Goal: Information Seeking & Learning: Learn about a topic

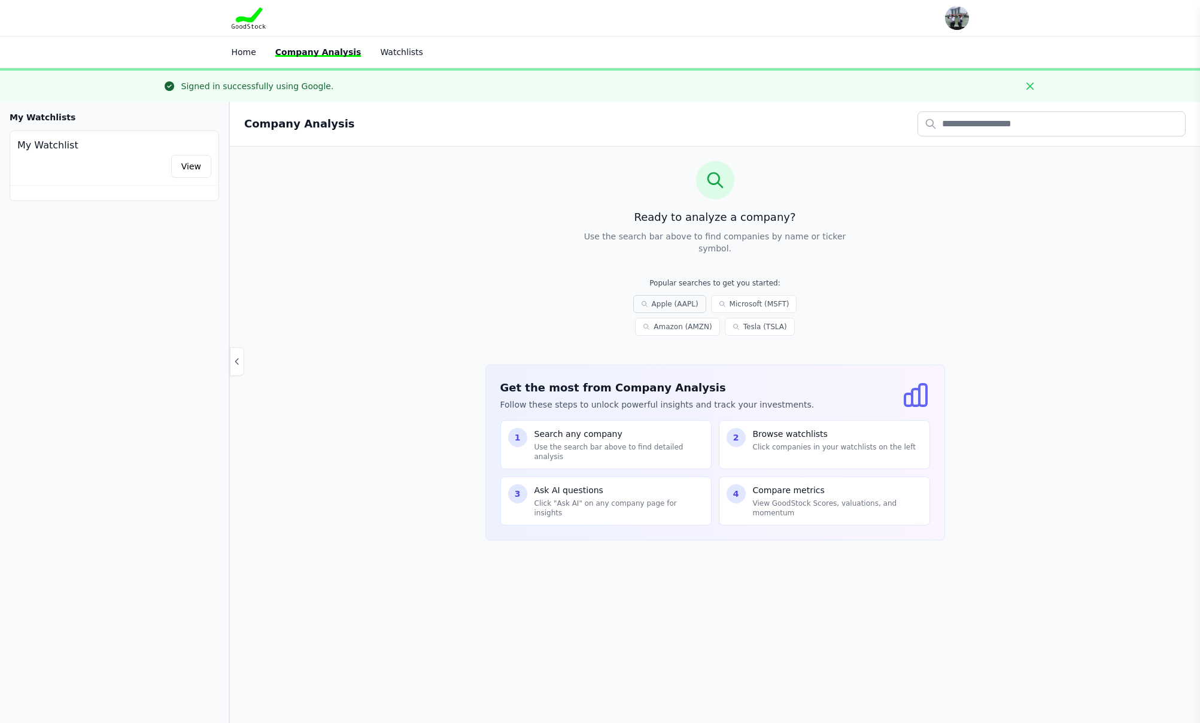
click at [693, 305] on link "Apple (AAPL)" at bounding box center [669, 304] width 73 height 18
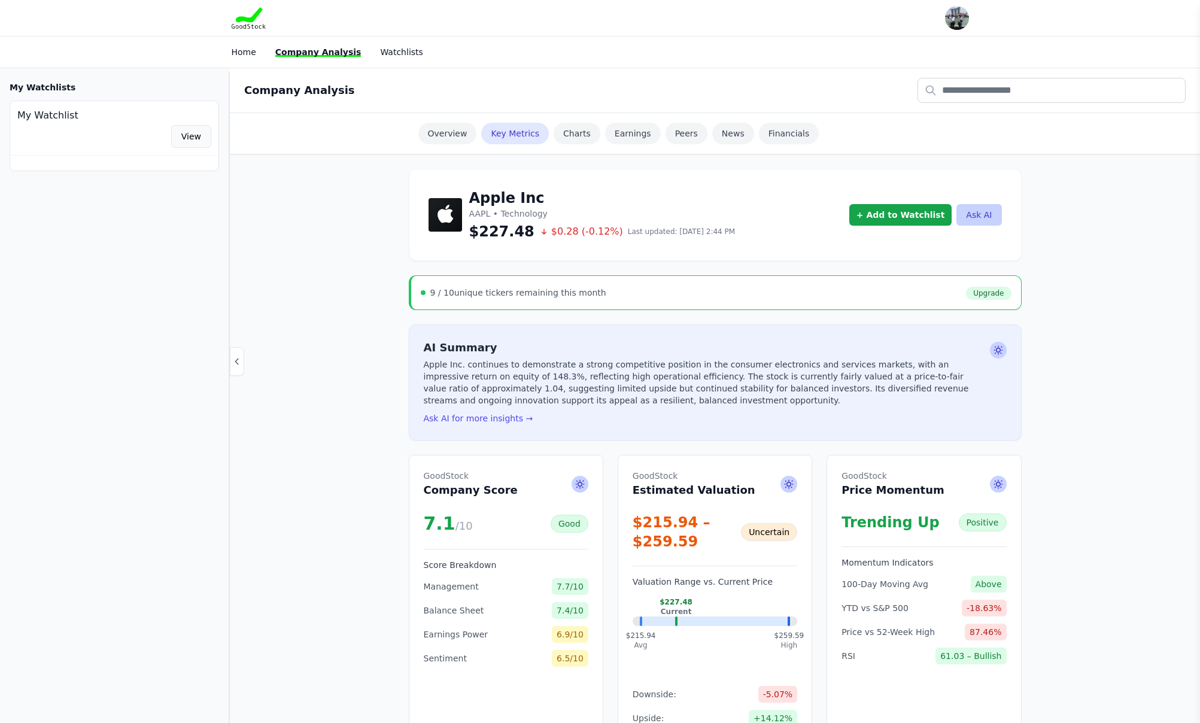
click at [194, 137] on link "View" at bounding box center [191, 136] width 40 height 23
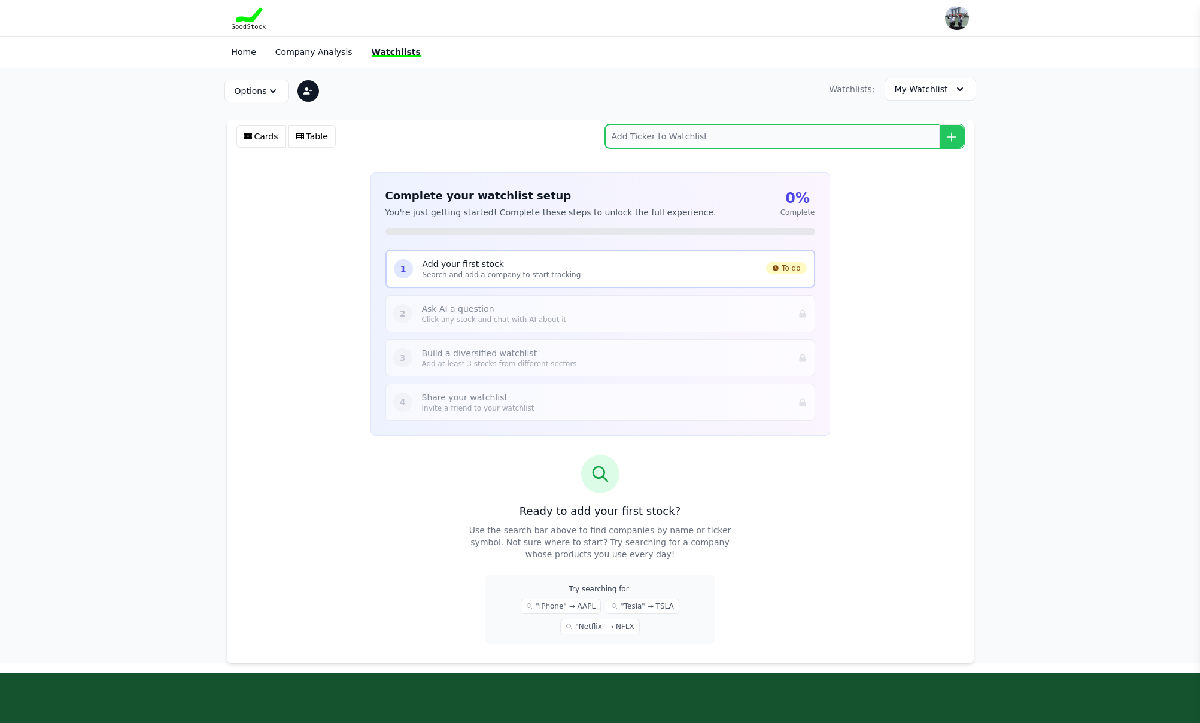
click at [627, 142] on input "search" at bounding box center [784, 136] width 359 height 24
type input "SPGI"
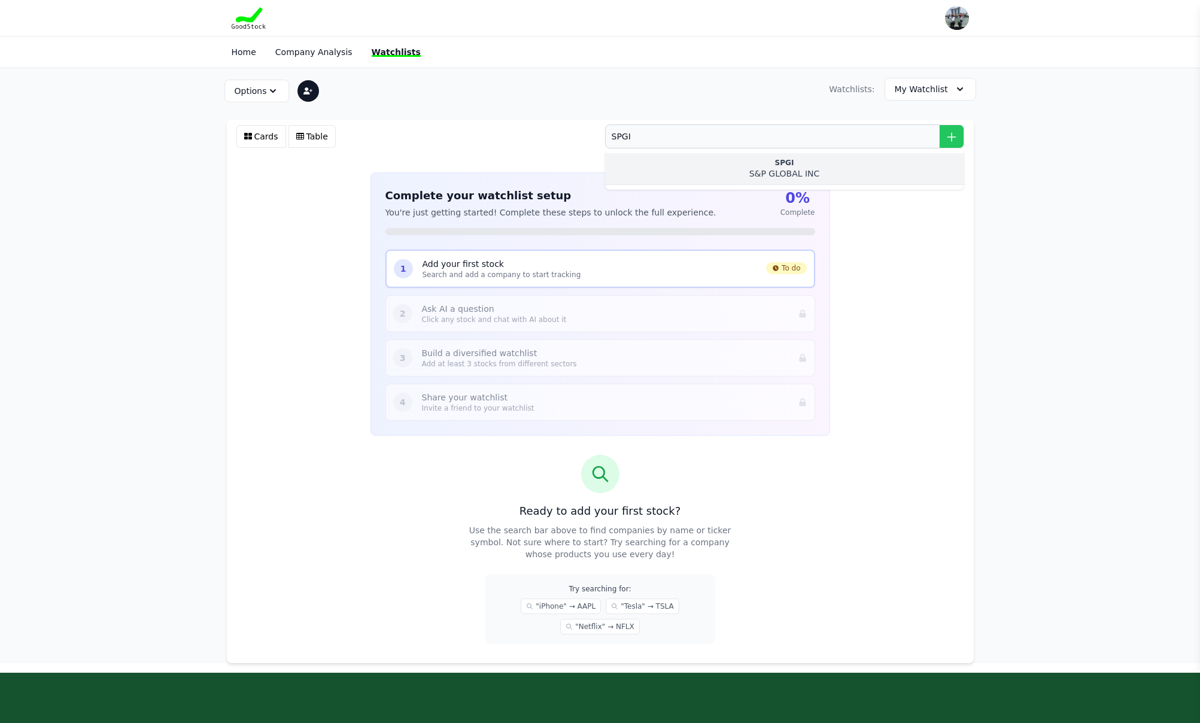
click at [783, 168] on div "S&P GLOBAL INC" at bounding box center [785, 174] width 340 height 12
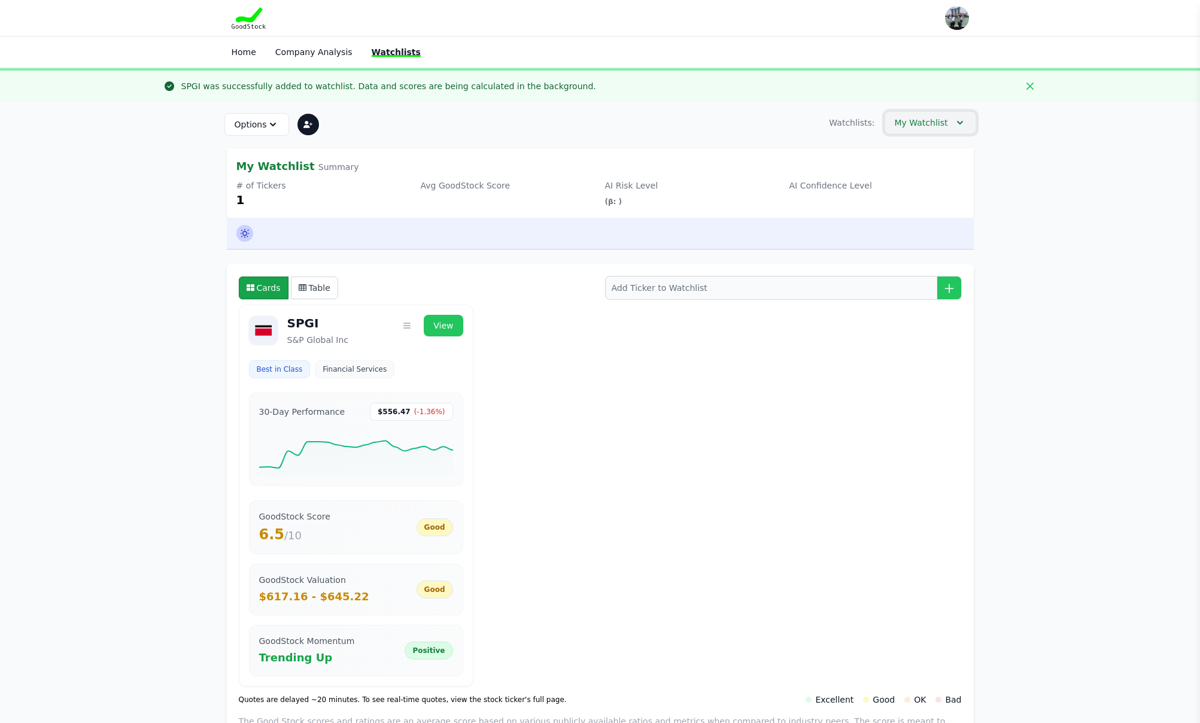
click at [959, 118] on icon "button" at bounding box center [960, 123] width 12 height 12
click at [293, 47] on link "Company Analysis" at bounding box center [313, 52] width 77 height 10
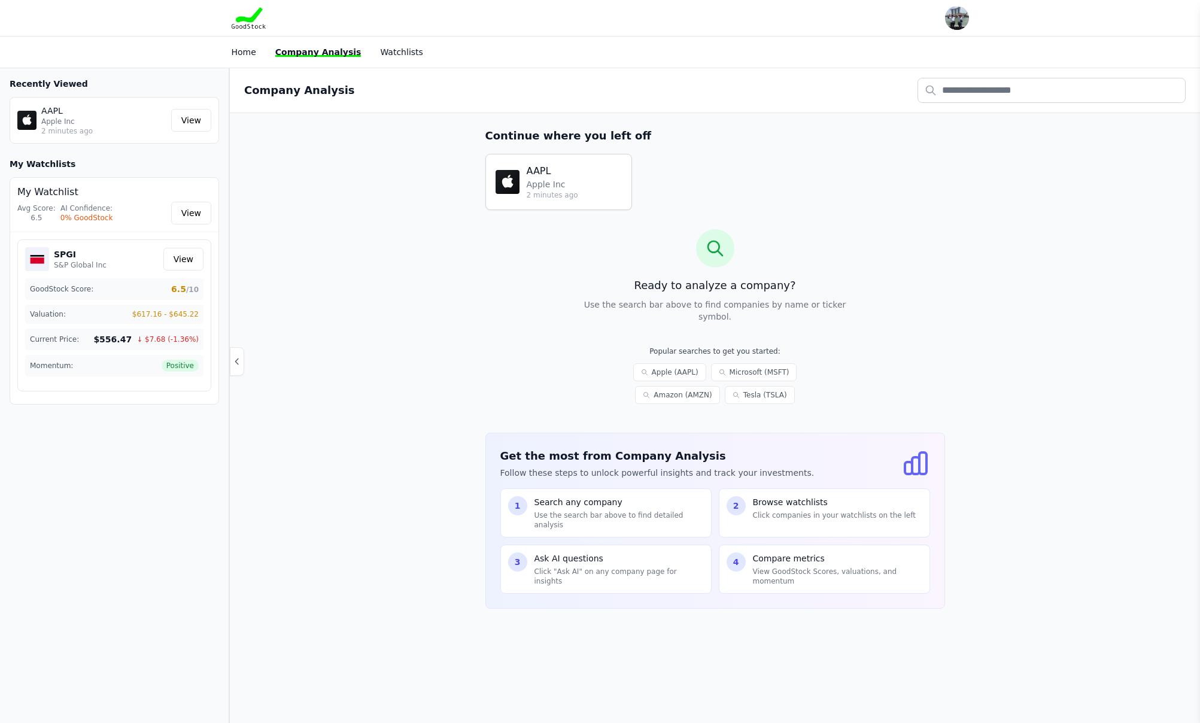
click at [554, 168] on h4 "AAPL" at bounding box center [552, 171] width 51 height 14
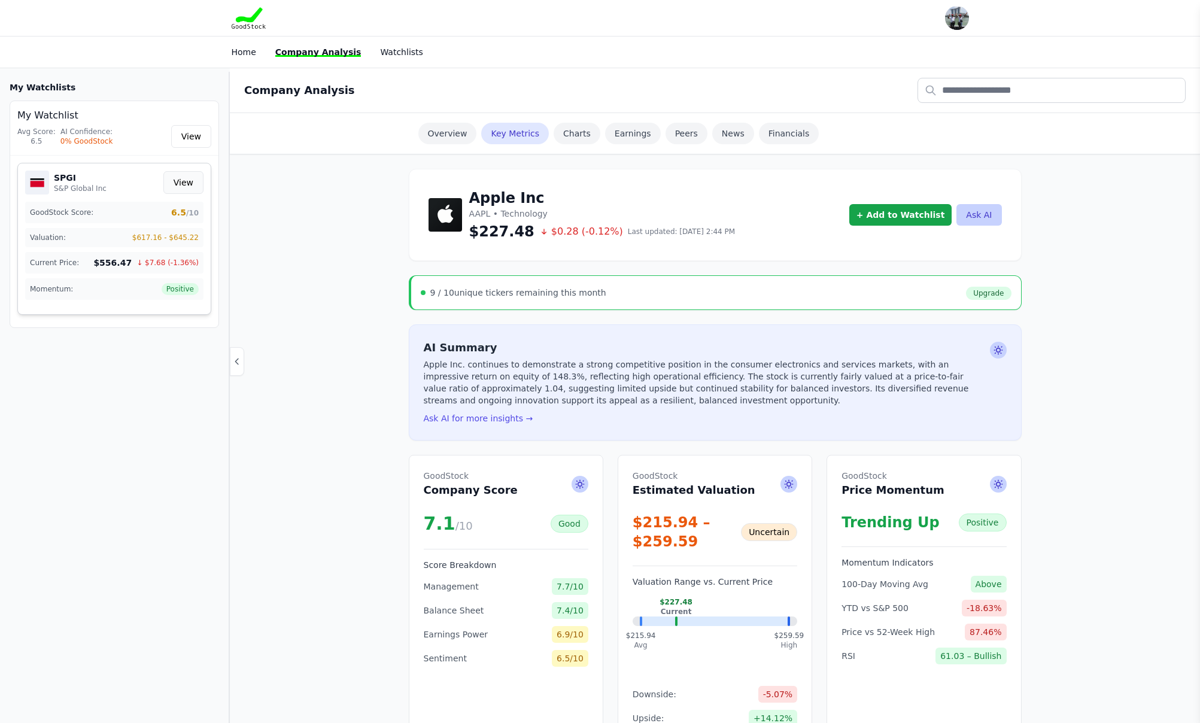
click at [185, 183] on link "View" at bounding box center [183, 182] width 40 height 23
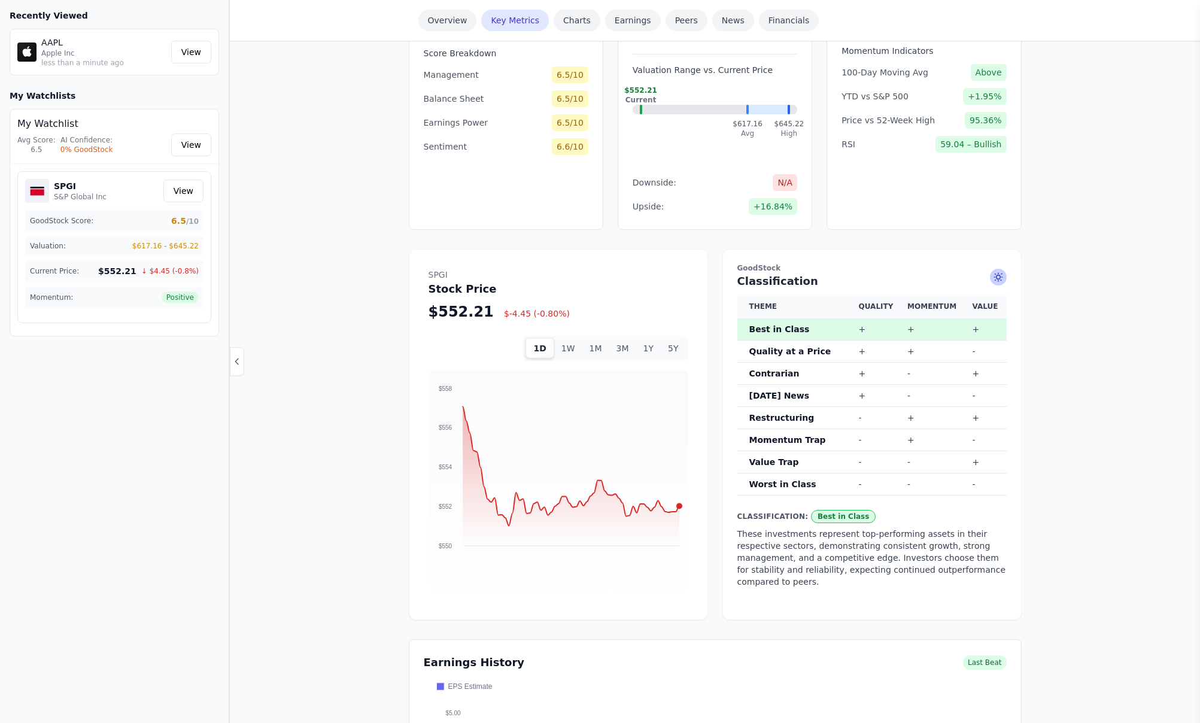
scroll to position [515, 0]
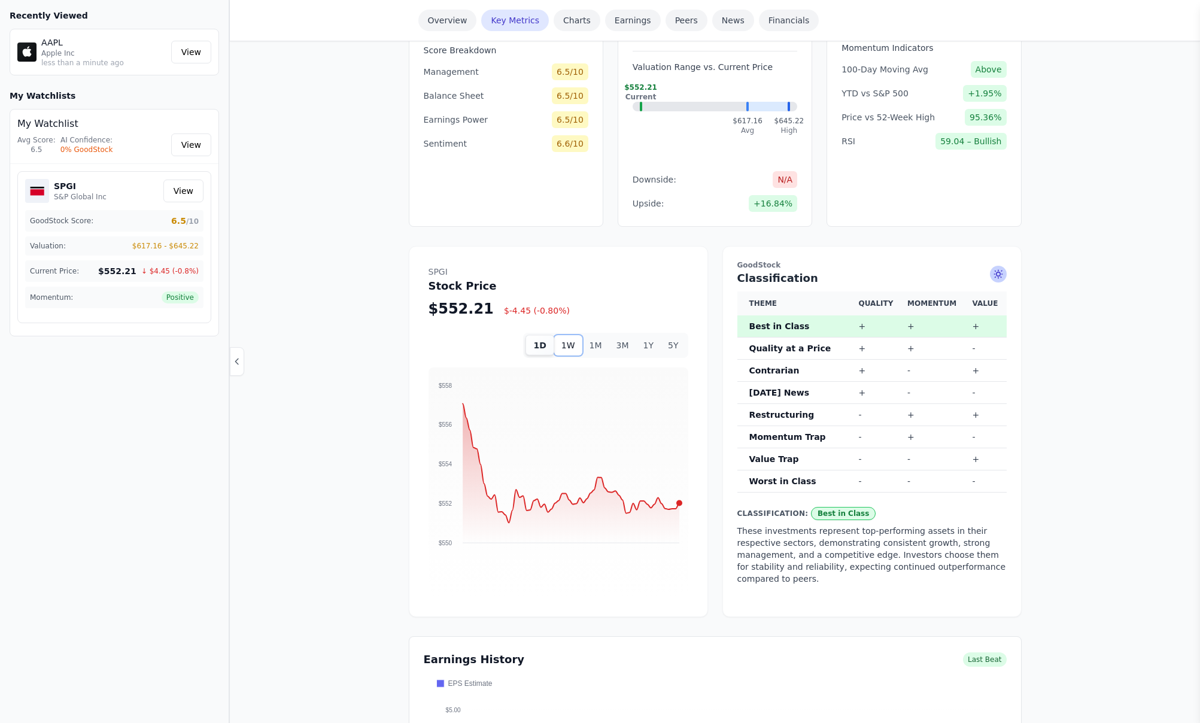
click at [567, 335] on button "1W" at bounding box center [568, 345] width 28 height 20
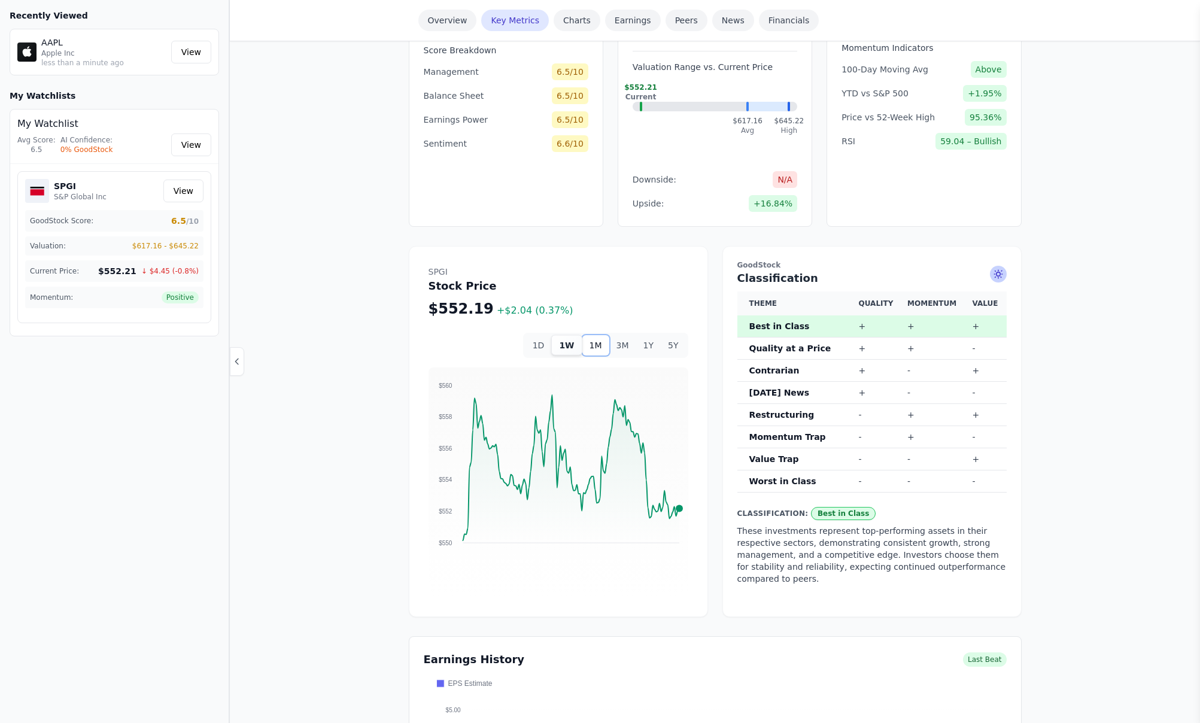
click at [592, 335] on button "1M" at bounding box center [595, 345] width 27 height 20
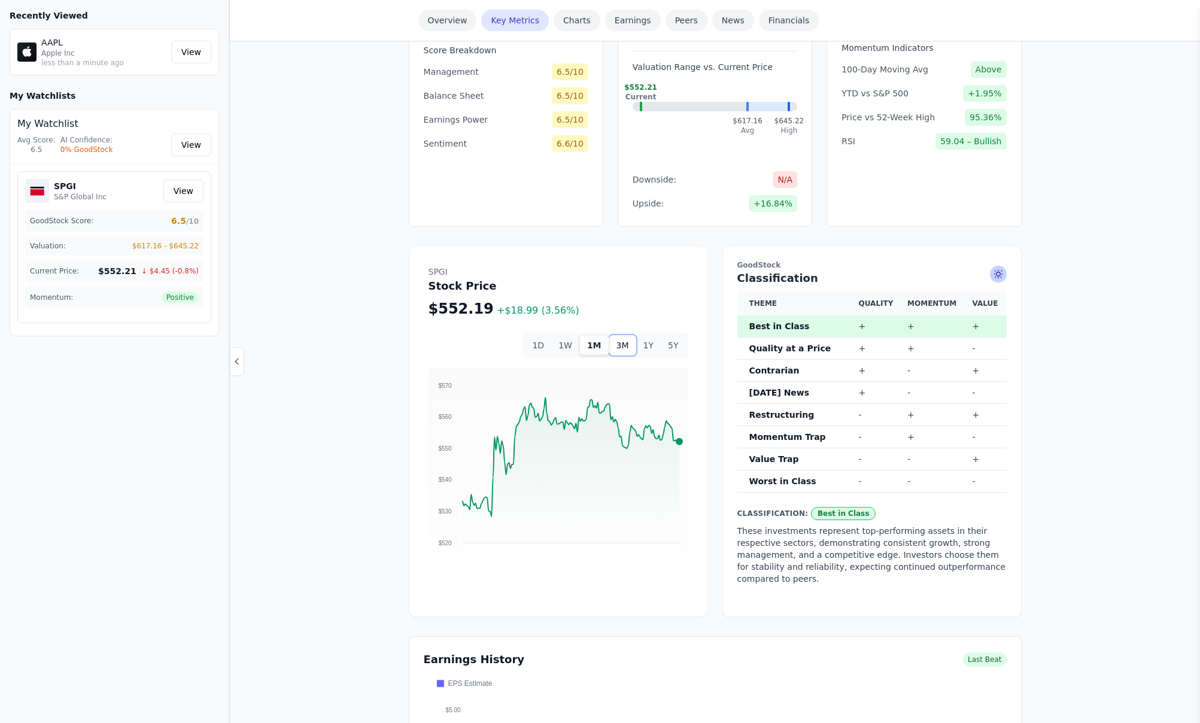
click at [622, 335] on button "3M" at bounding box center [622, 345] width 27 height 20
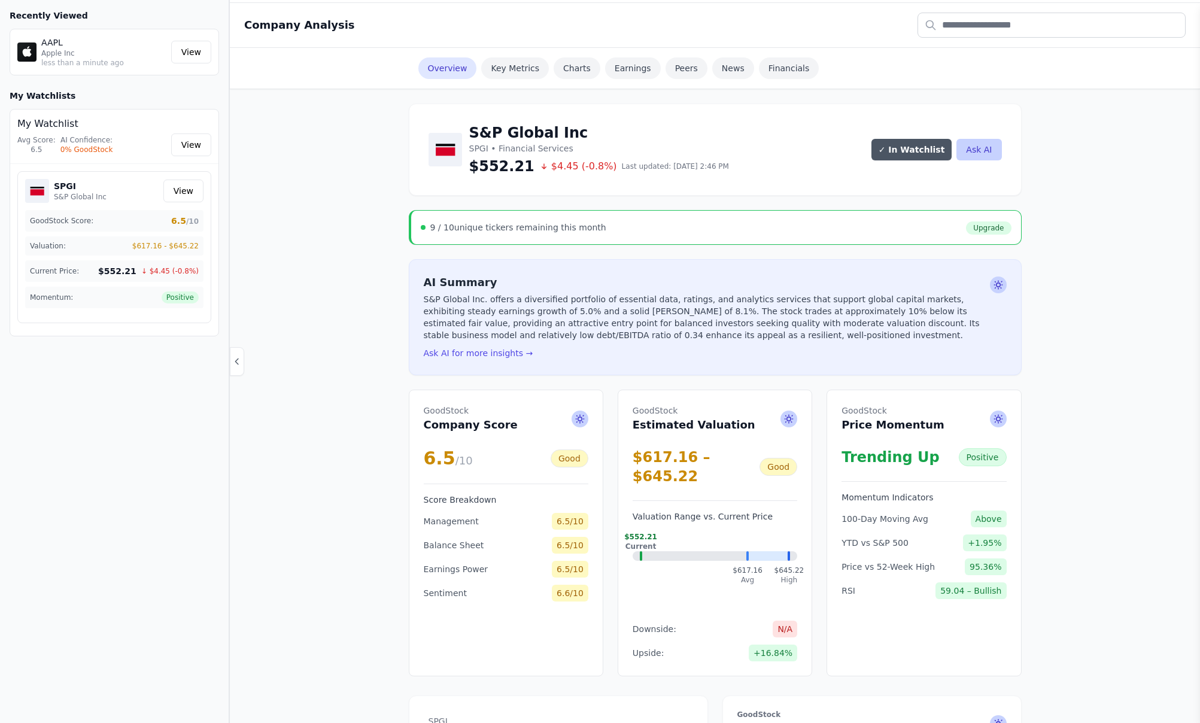
scroll to position [0, 0]
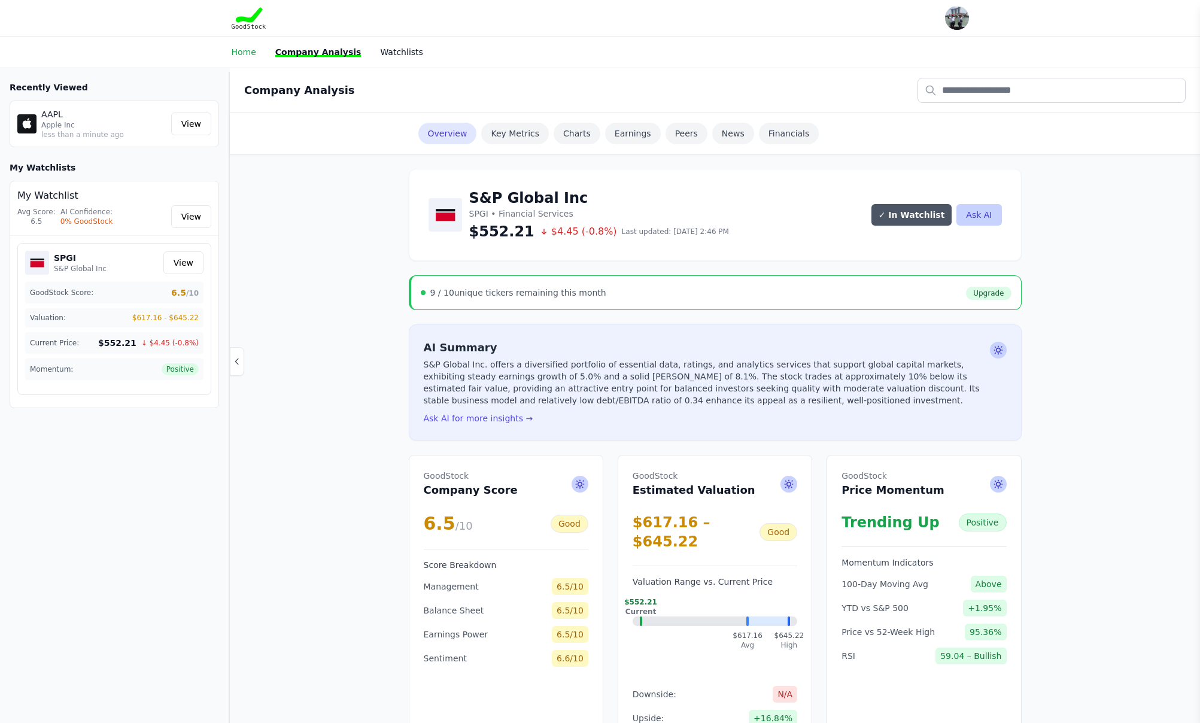
click at [233, 53] on link "Home" at bounding box center [244, 52] width 25 height 10
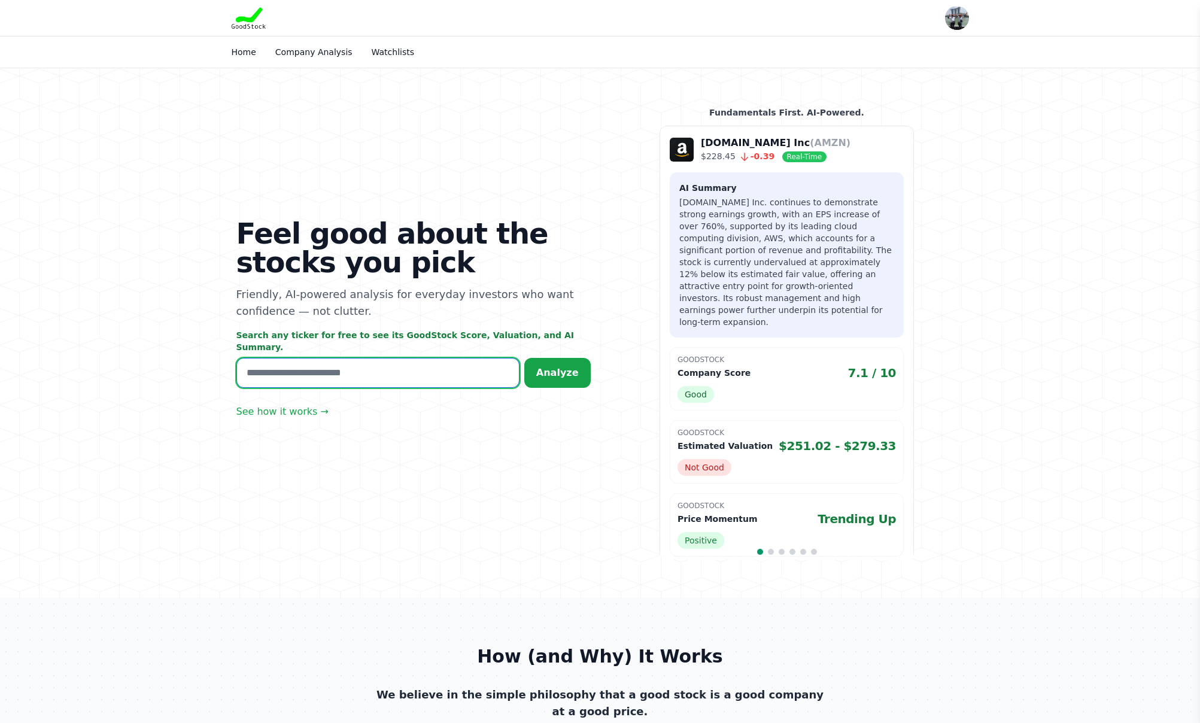
click at [324, 366] on input "text" at bounding box center [377, 373] width 283 height 30
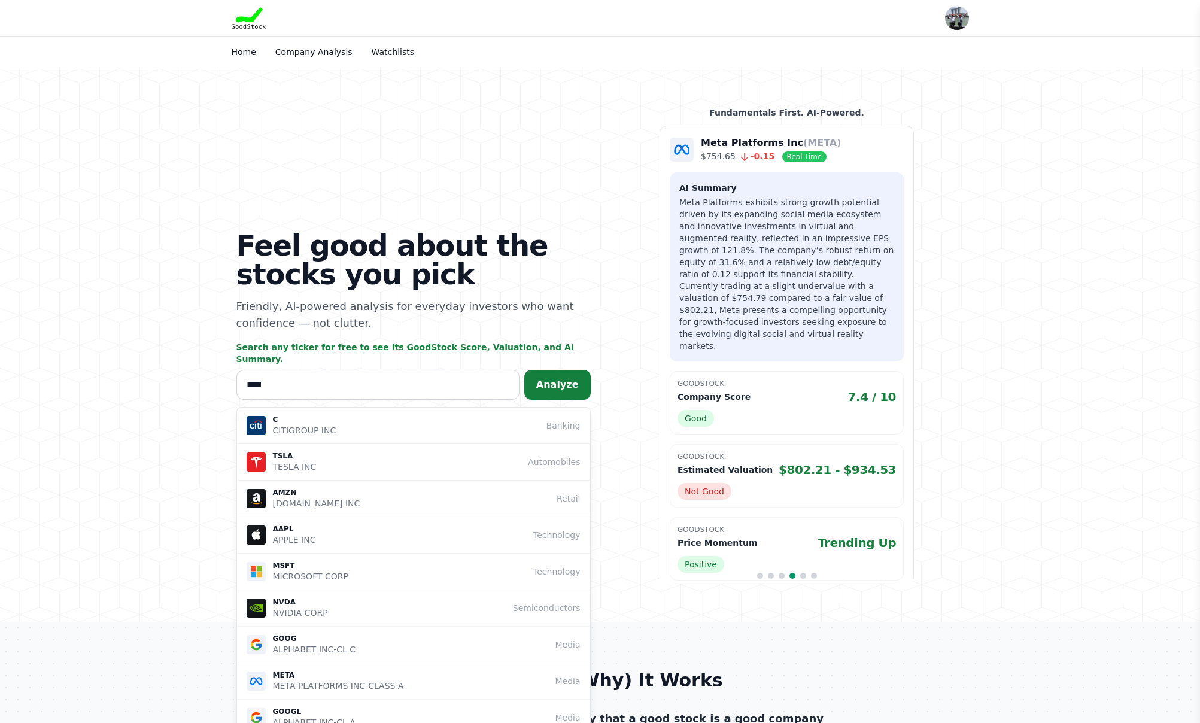
click at [551, 379] on span "Analyze" at bounding box center [557, 384] width 42 height 11
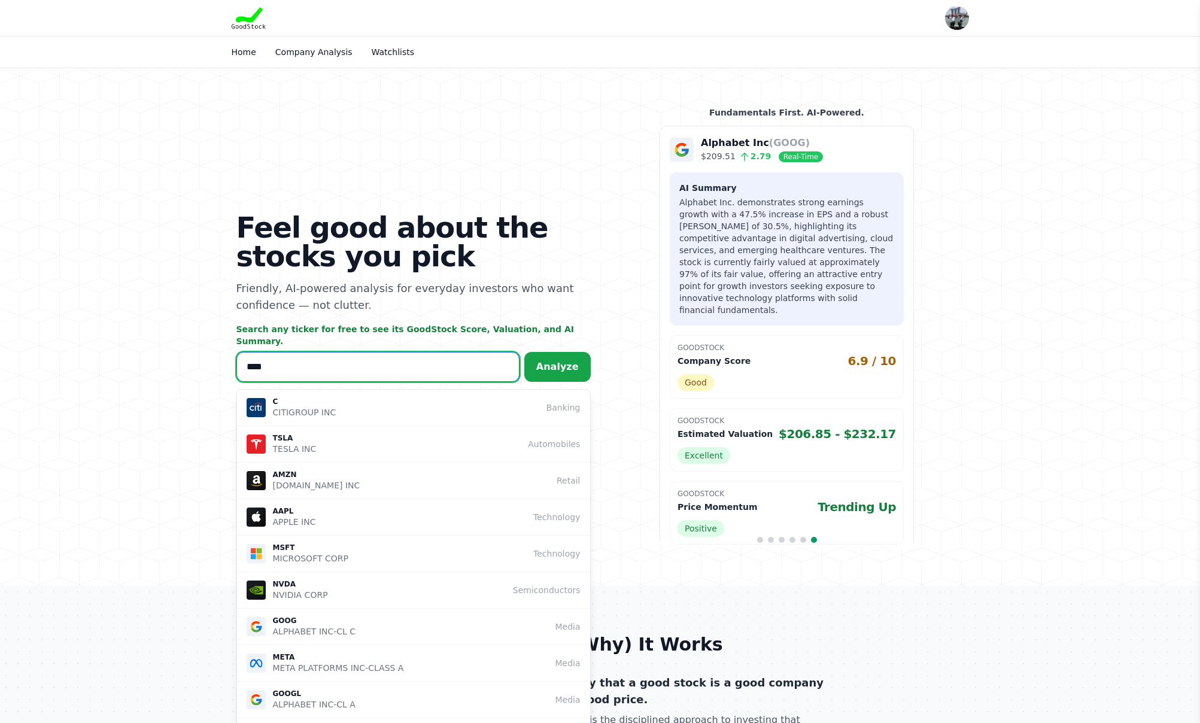
drag, startPoint x: 273, startPoint y: 363, endPoint x: 175, endPoint y: 346, distance: 100.3
click at [175, 346] on section "Feel good about the stocks you pick Friendly, AI-powered analysis for everyday …" at bounding box center [600, 327] width 1200 height 518
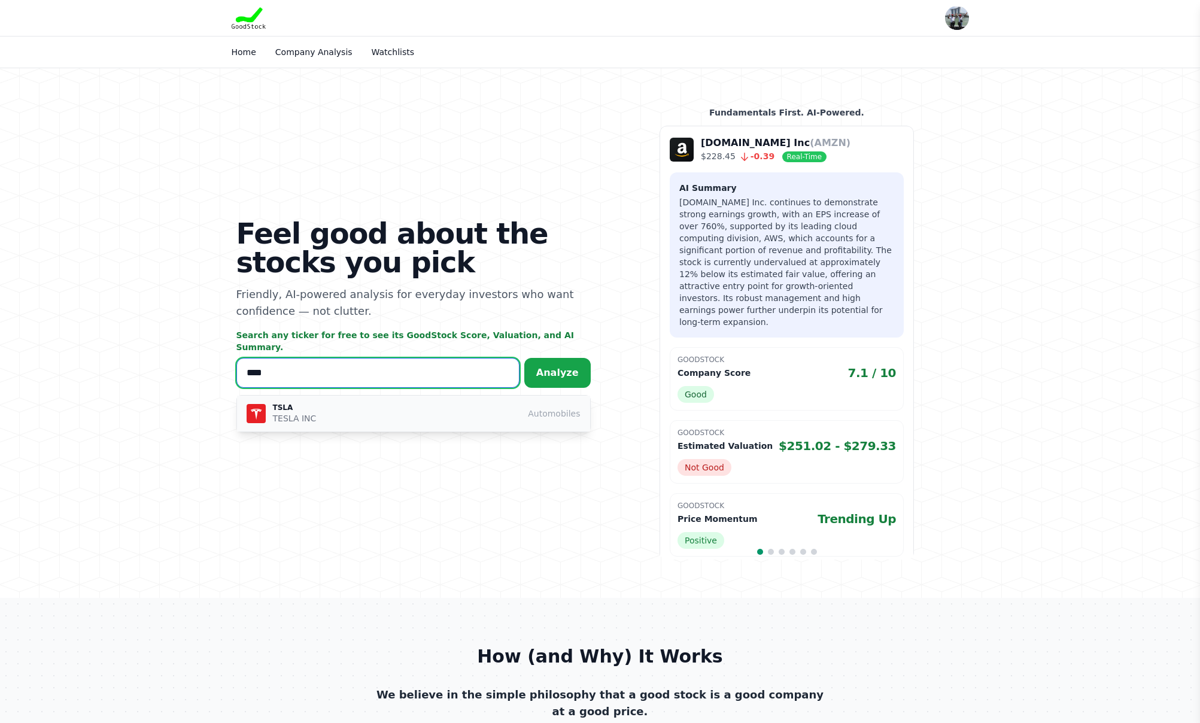
type input "****"
click at [283, 403] on p "TSLA" at bounding box center [295, 408] width 44 height 10
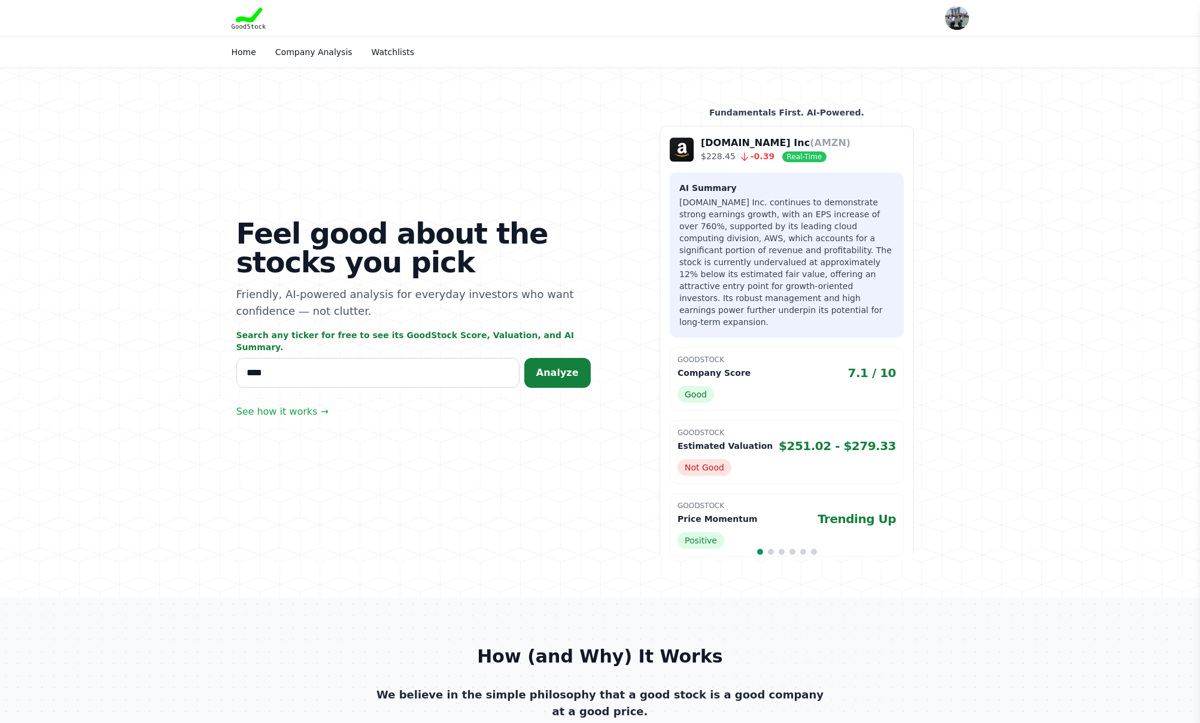
click at [554, 378] on button "Analyze" at bounding box center [557, 373] width 66 height 30
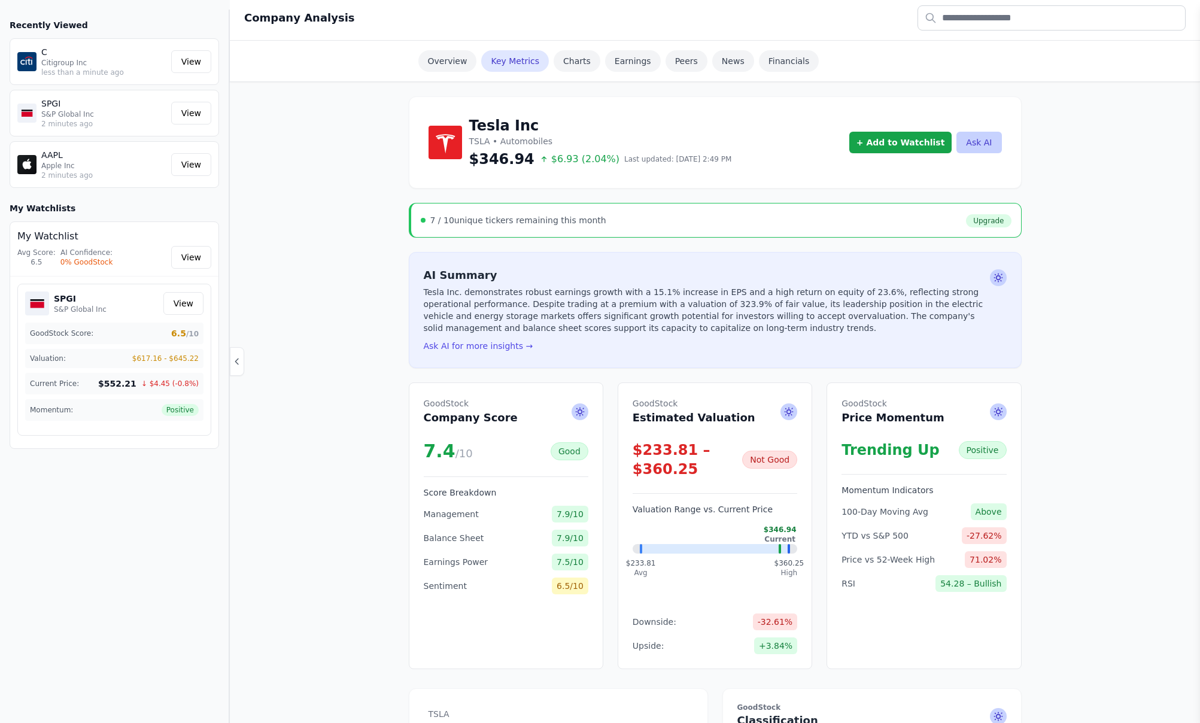
scroll to position [77, 0]
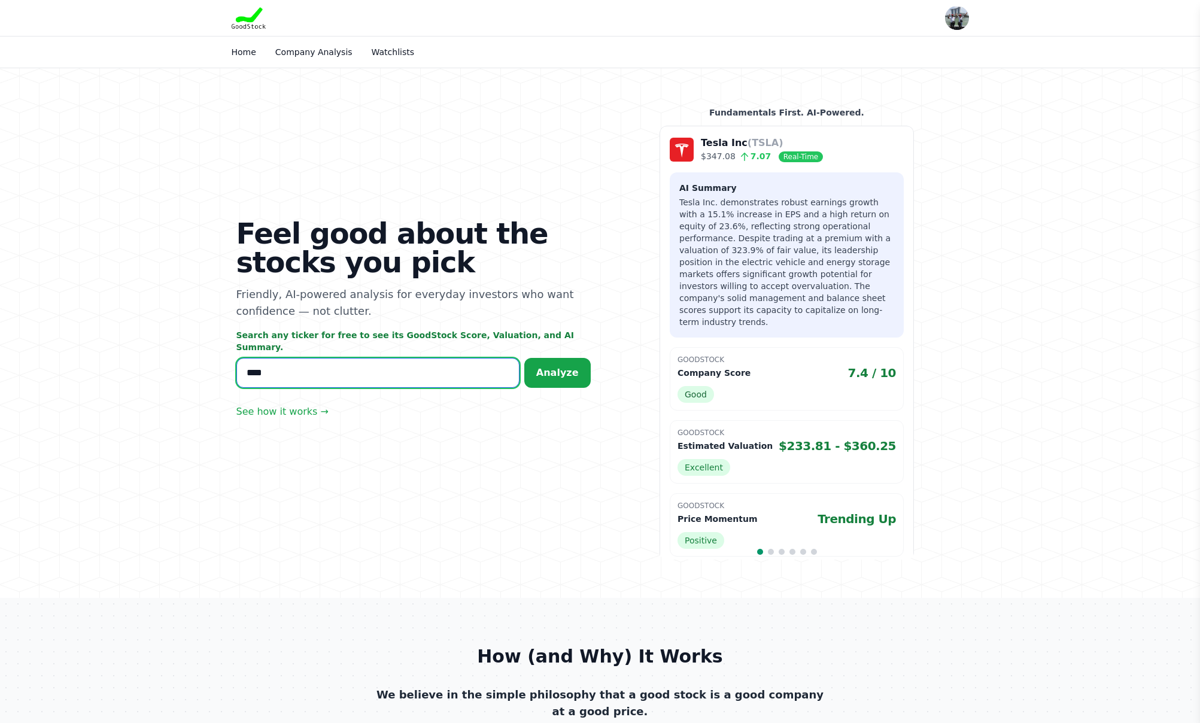
drag, startPoint x: 277, startPoint y: 372, endPoint x: 224, endPoint y: 360, distance: 54.0
click at [224, 360] on div "Feel good about the stocks you pick Friendly, AI-powered analysis for everyday …" at bounding box center [600, 333] width 766 height 530
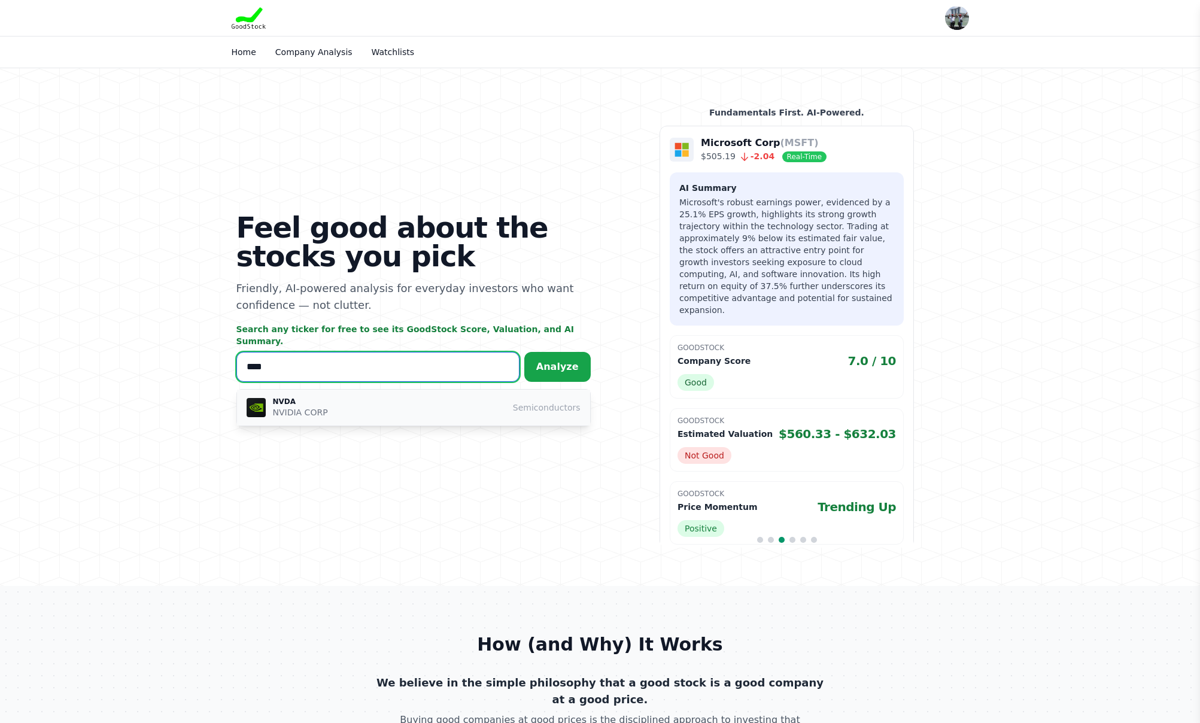
type input "****"
click at [307, 420] on button "NVDA NVIDIA CORP Semiconductors" at bounding box center [413, 408] width 353 height 36
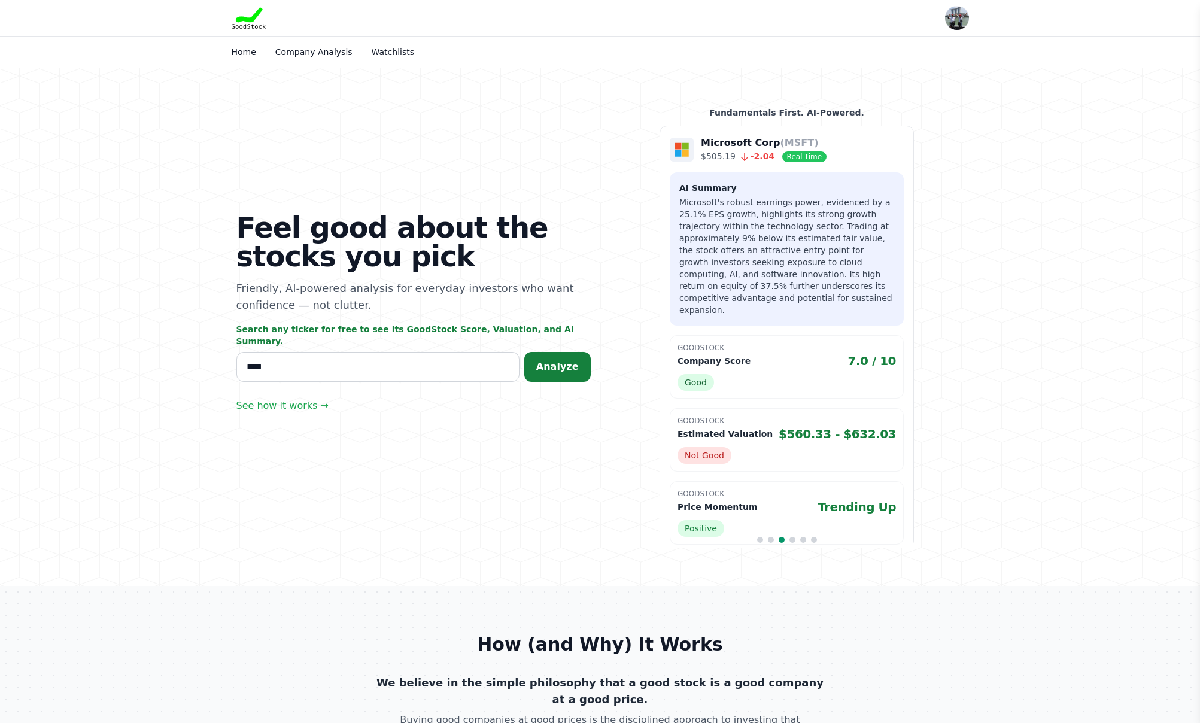
click at [543, 363] on span "Analyze" at bounding box center [557, 366] width 42 height 11
